Goal: Information Seeking & Learning: Find specific page/section

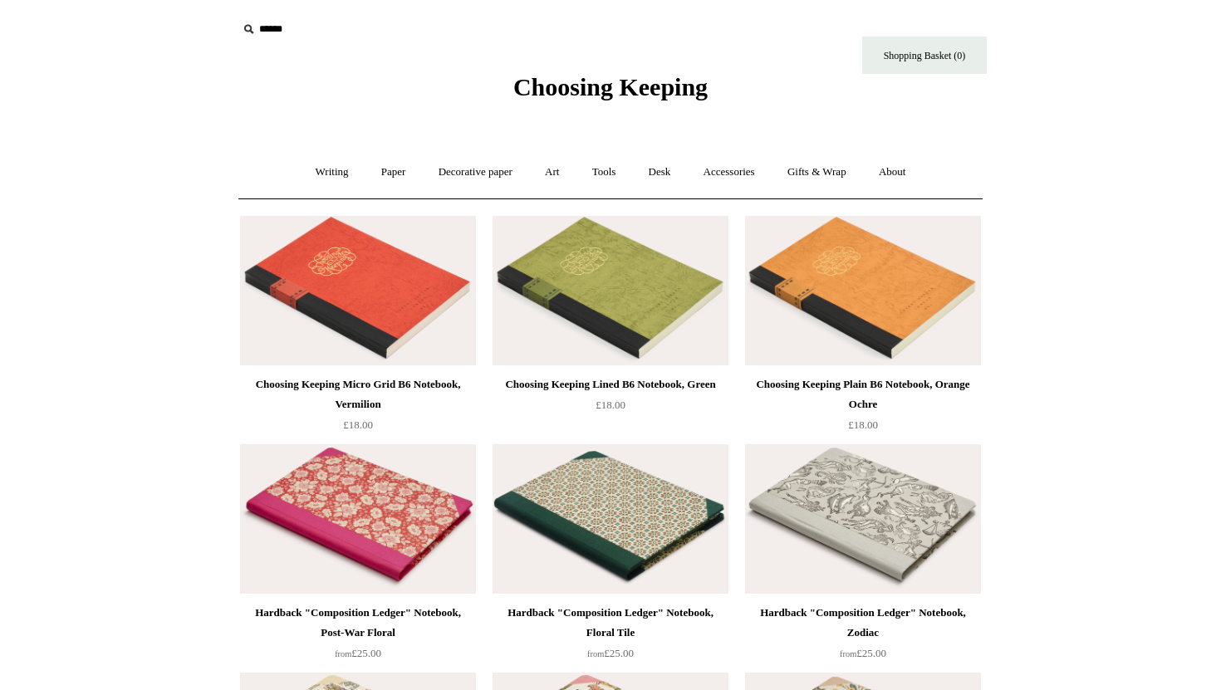
click at [246, 34] on icon at bounding box center [248, 29] width 18 height 18
click at [259, 28] on input "text" at bounding box center [340, 29] width 204 height 31
type input "*****"
click at [419, 14] on input "*" at bounding box center [427, 28] width 17 height 29
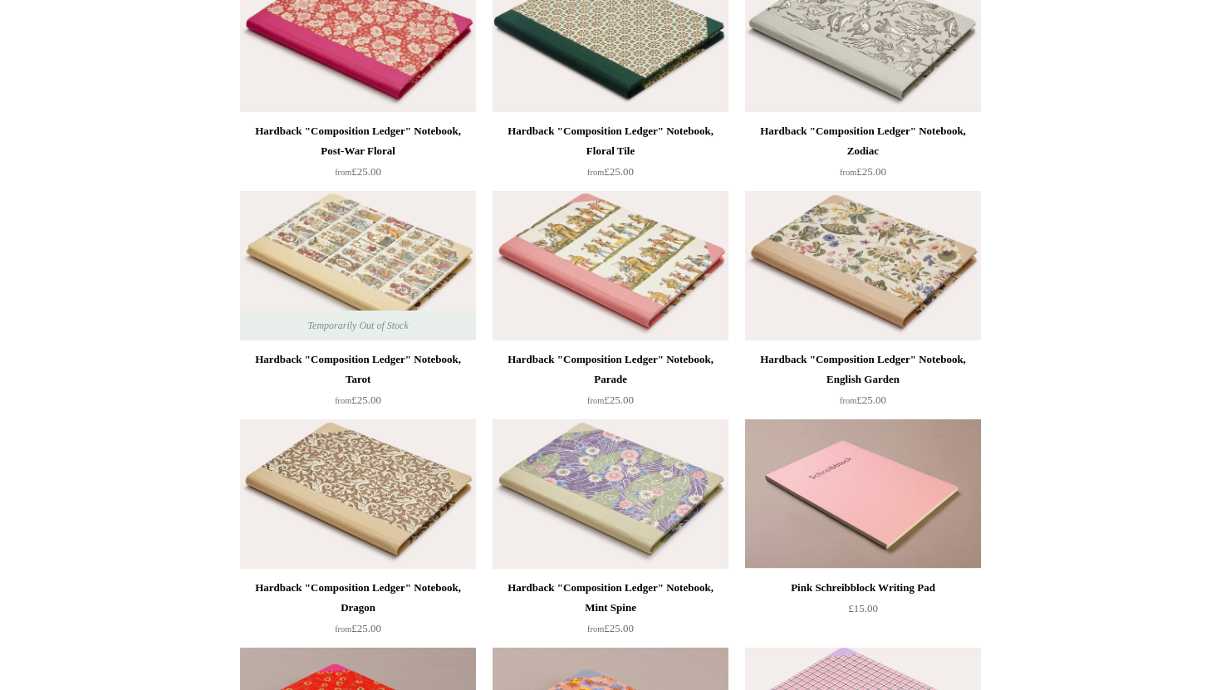
scroll to position [508, 0]
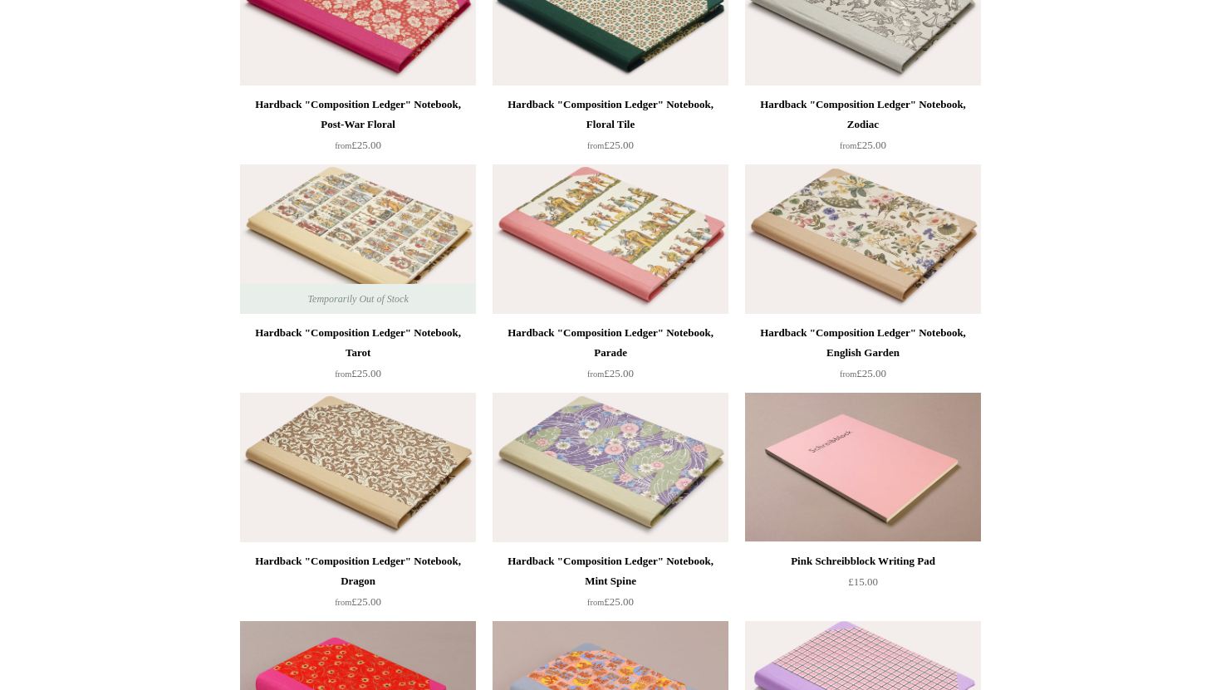
click at [289, 214] on img at bounding box center [358, 240] width 236 height 150
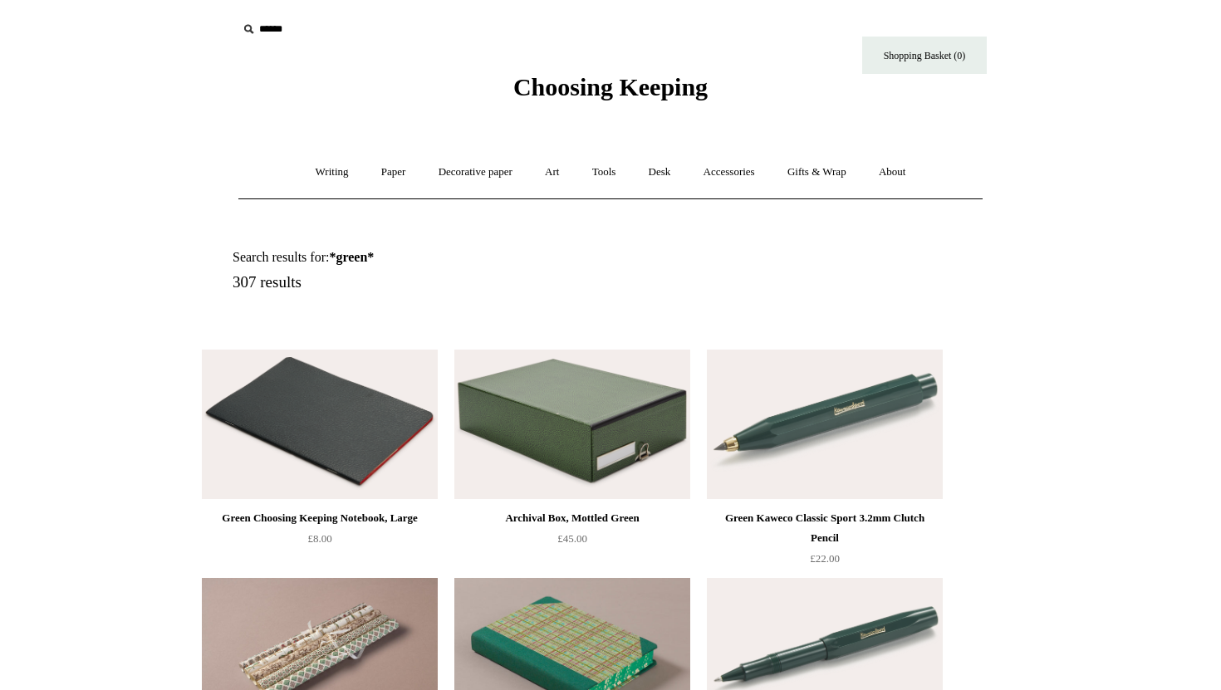
click at [257, 26] on icon at bounding box center [248, 29] width 18 height 18
click at [246, 26] on icon at bounding box center [248, 29] width 18 height 18
click at [266, 28] on input "text" at bounding box center [340, 29] width 204 height 31
type input "***"
click at [419, 14] on input "*" at bounding box center [427, 28] width 17 height 29
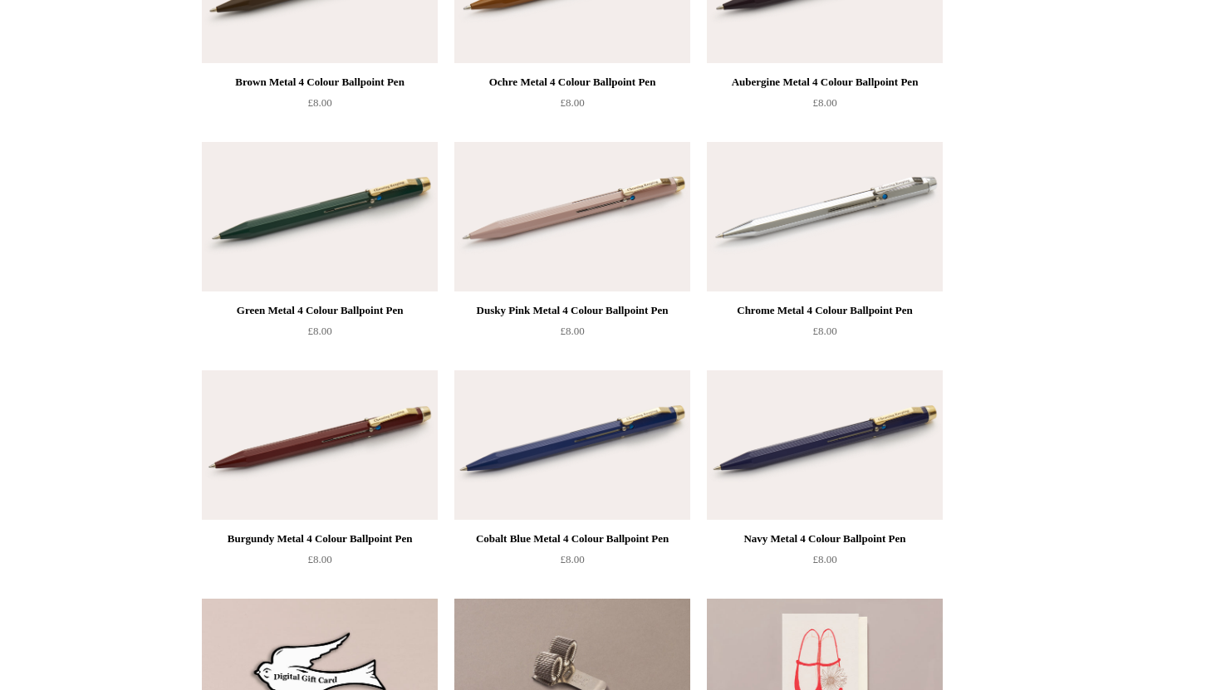
scroll to position [9753, 0]
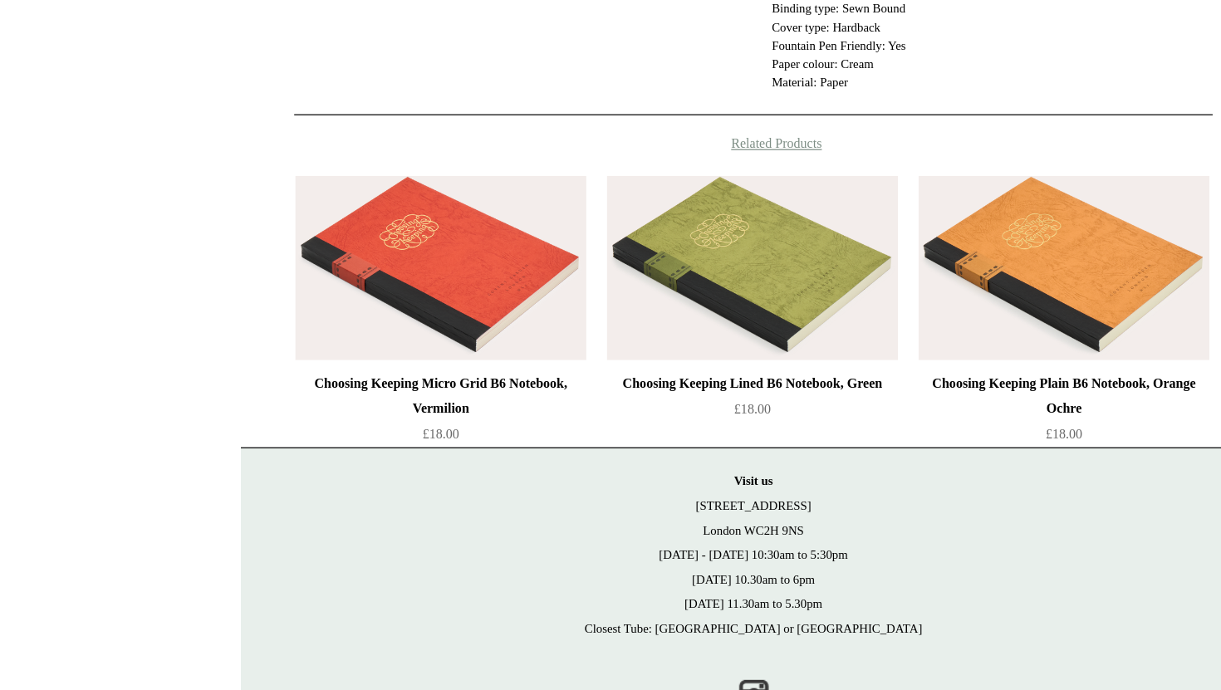
scroll to position [651, 0]
